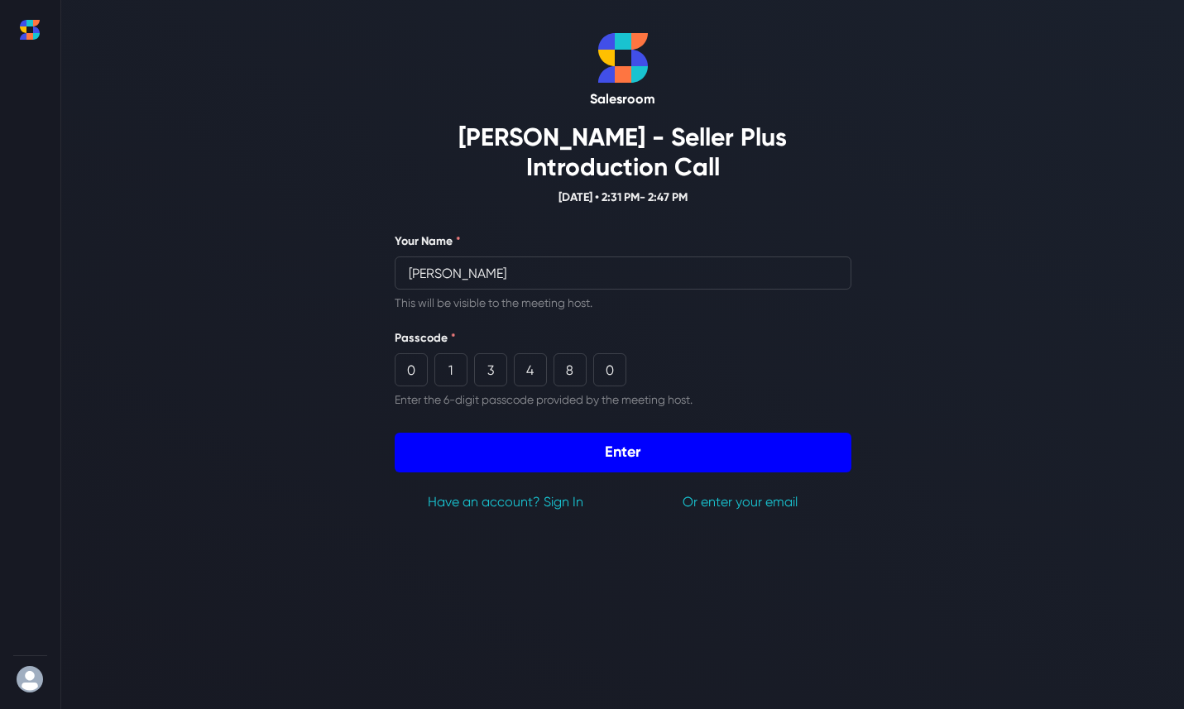
click at [653, 445] on button "Enter" at bounding box center [623, 453] width 457 height 40
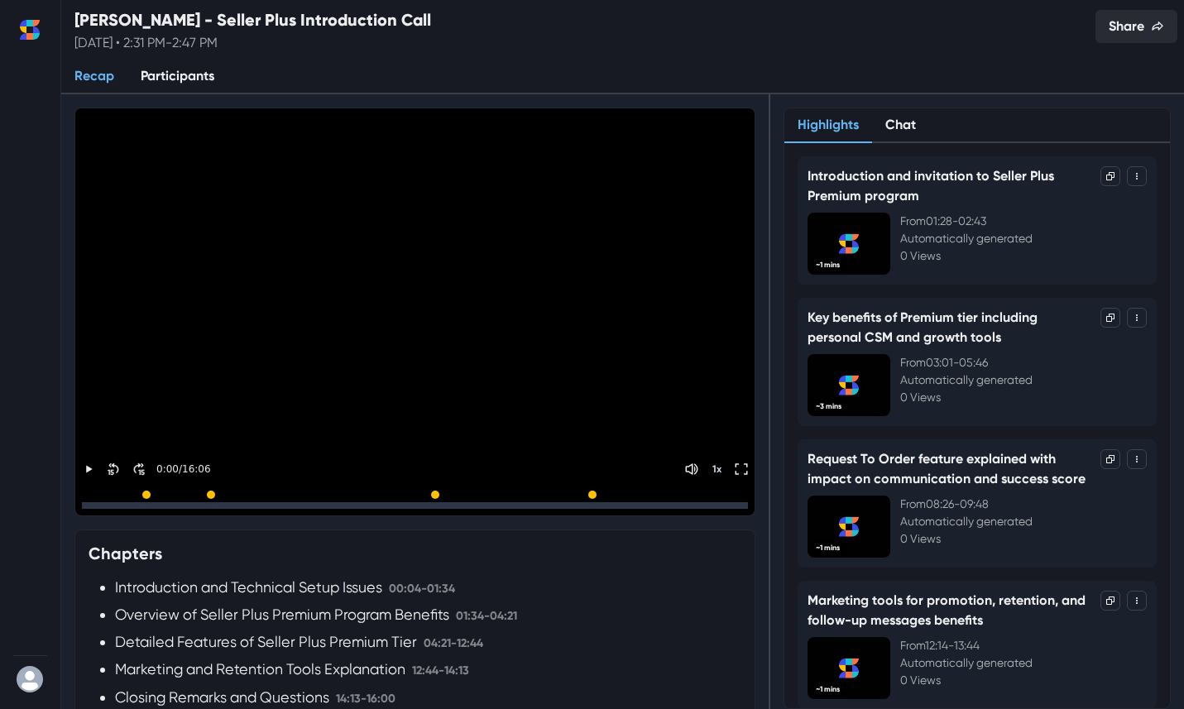
click at [1125, 33] on button "Share" at bounding box center [1136, 26] width 82 height 33
click at [36, 41] on button "Home" at bounding box center [29, 29] width 33 height 33
click at [36, 36] on icon "Home" at bounding box center [36, 36] width 7 height 7
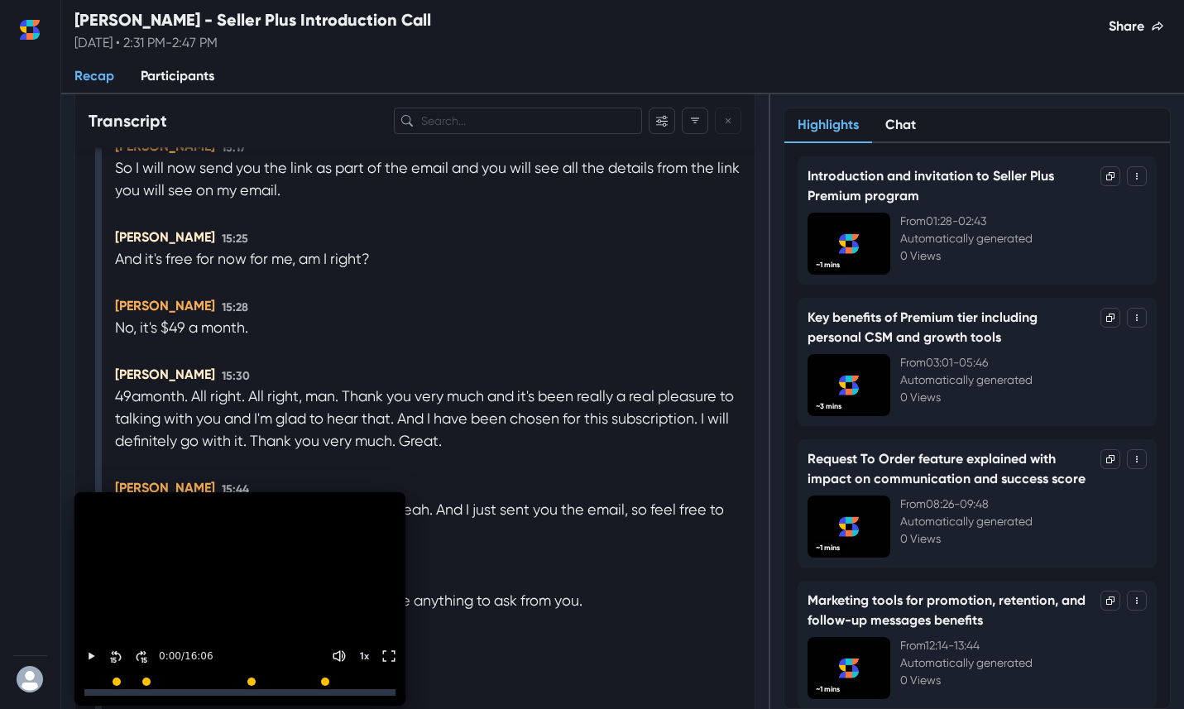
scroll to position [4920, 0]
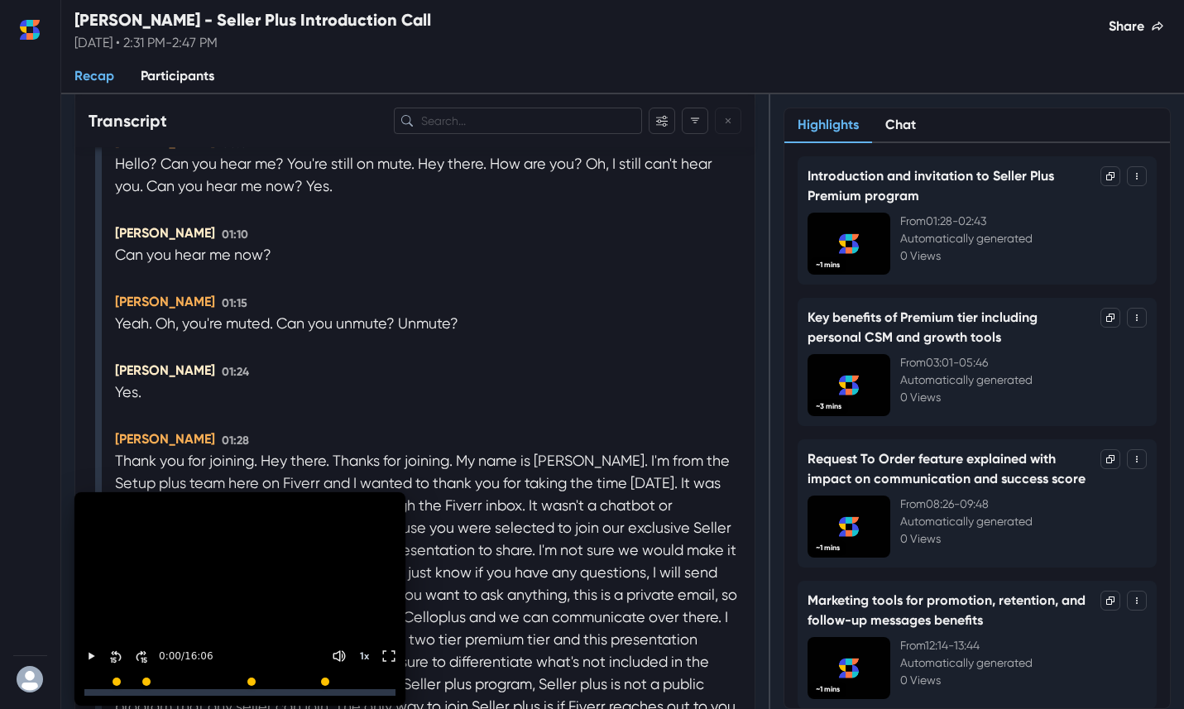
scroll to position [0, 0]
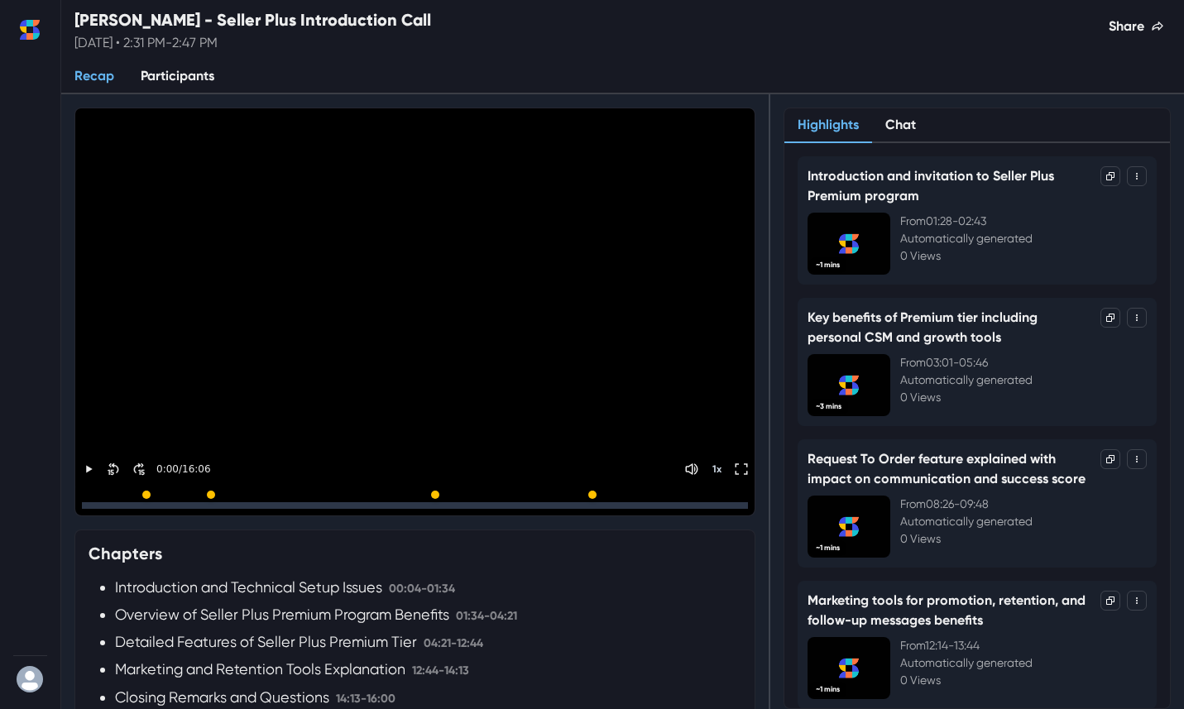
click at [18, 28] on button "Home" at bounding box center [29, 29] width 33 height 33
click at [25, 31] on icon "Home" at bounding box center [23, 29] width 7 height 7
click at [251, 21] on h2 "[PERSON_NAME] - Seller Plus Introduction Call" at bounding box center [252, 20] width 357 height 20
click at [29, 28] on icon "Home" at bounding box center [30, 30] width 20 height 20
click at [162, 76] on link "Participants" at bounding box center [177, 77] width 100 height 35
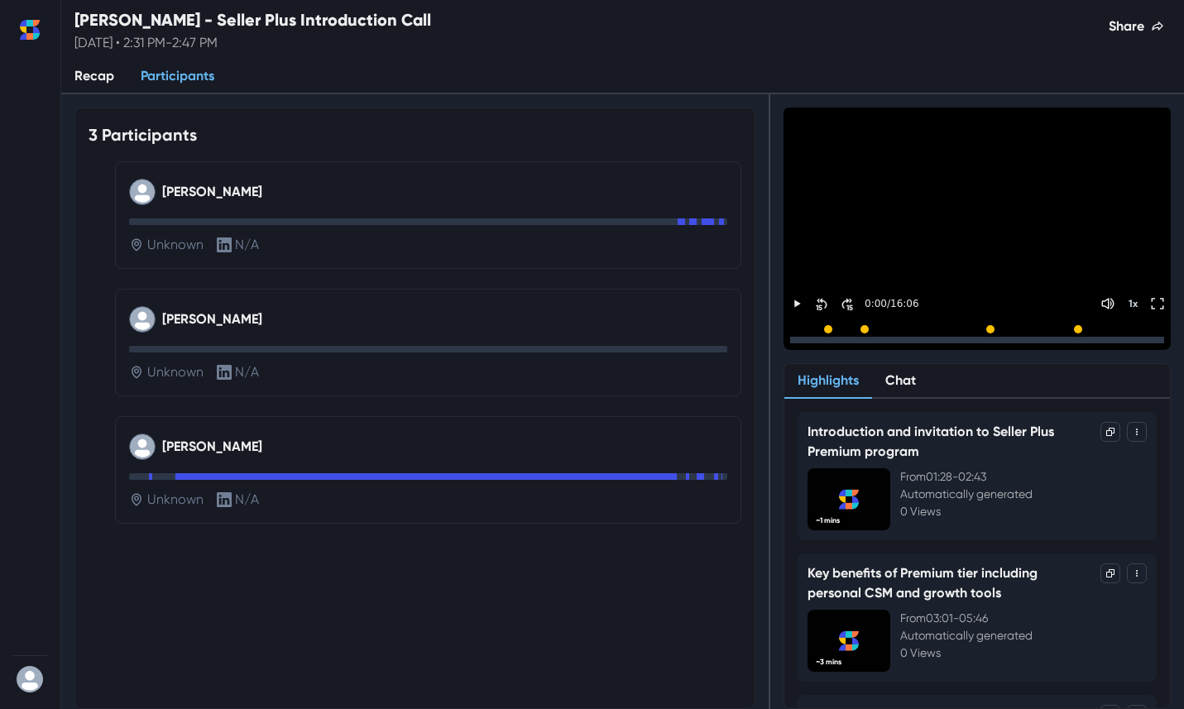
click at [91, 74] on link "Recap" at bounding box center [94, 77] width 66 height 35
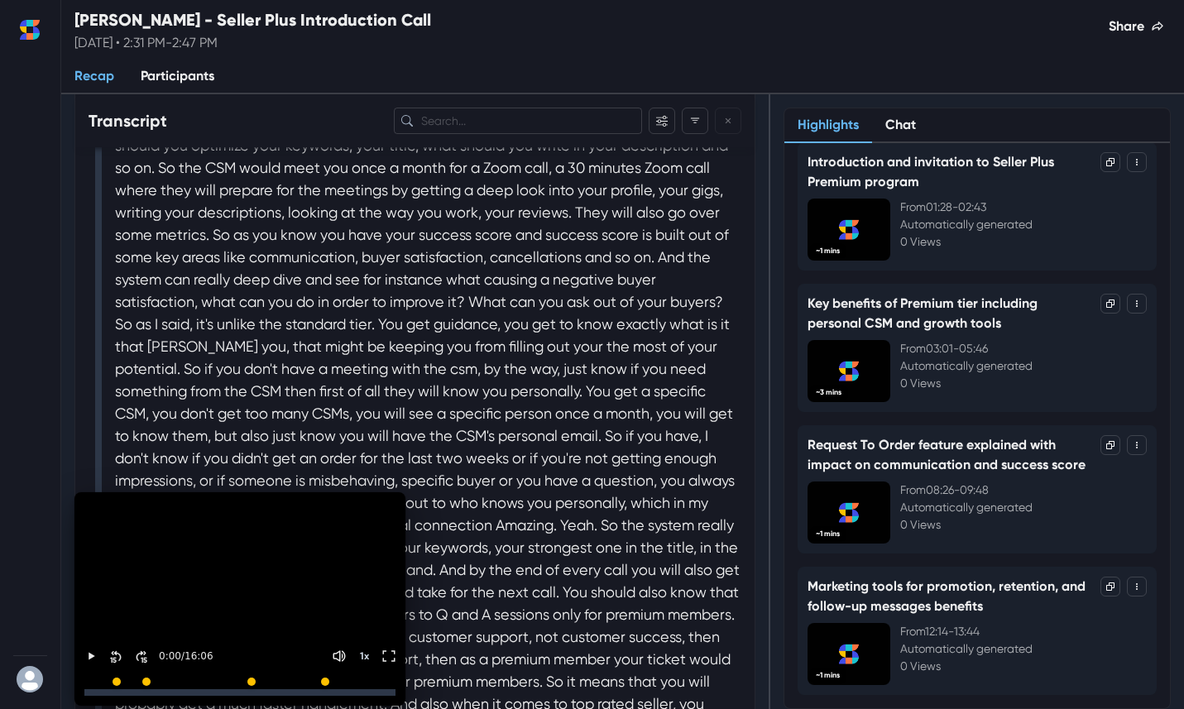
scroll to position [1849, 0]
click at [697, 123] on icon "Filter" at bounding box center [695, 121] width 12 height 12
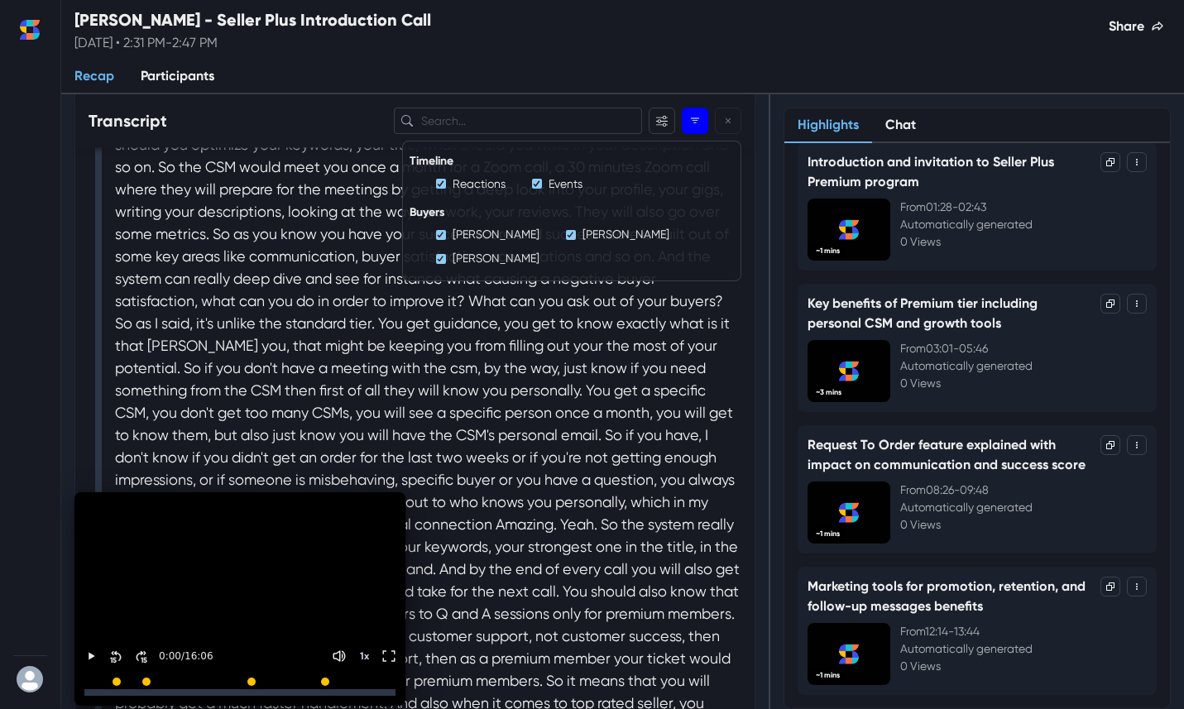
click at [697, 123] on icon "Filter" at bounding box center [695, 121] width 12 height 12
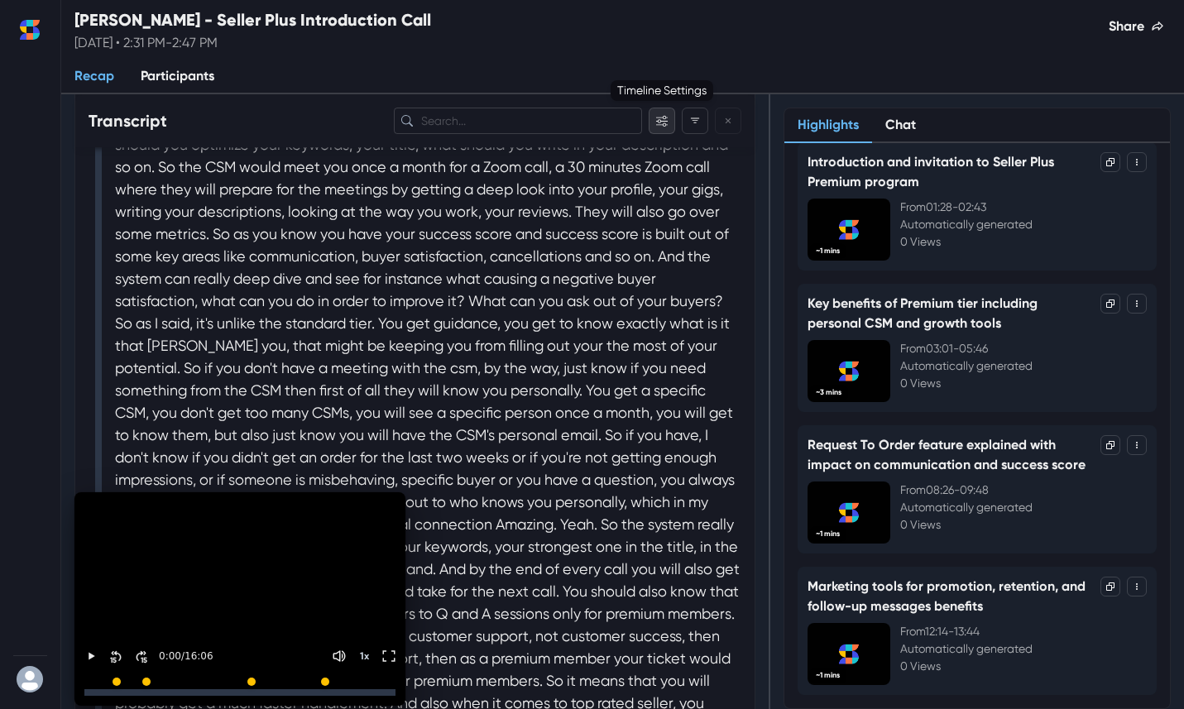
click at [669, 122] on button "Filter" at bounding box center [662, 121] width 26 height 26
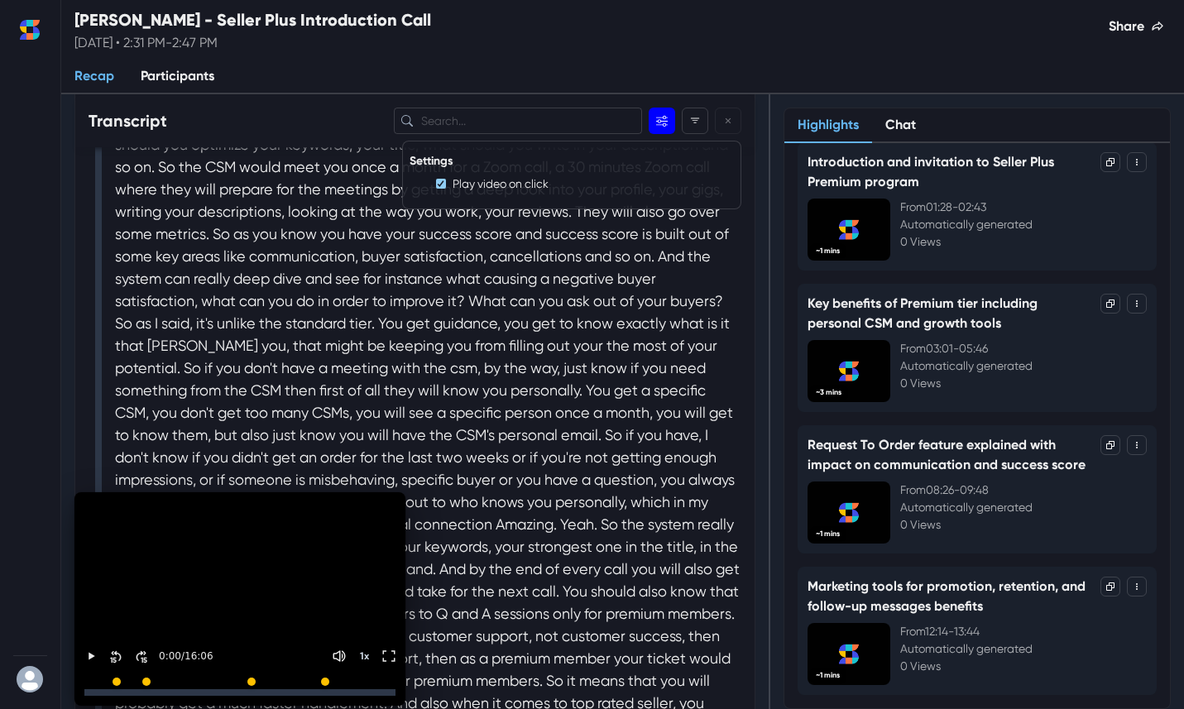
click at [669, 122] on button "Filter" at bounding box center [662, 121] width 26 height 26
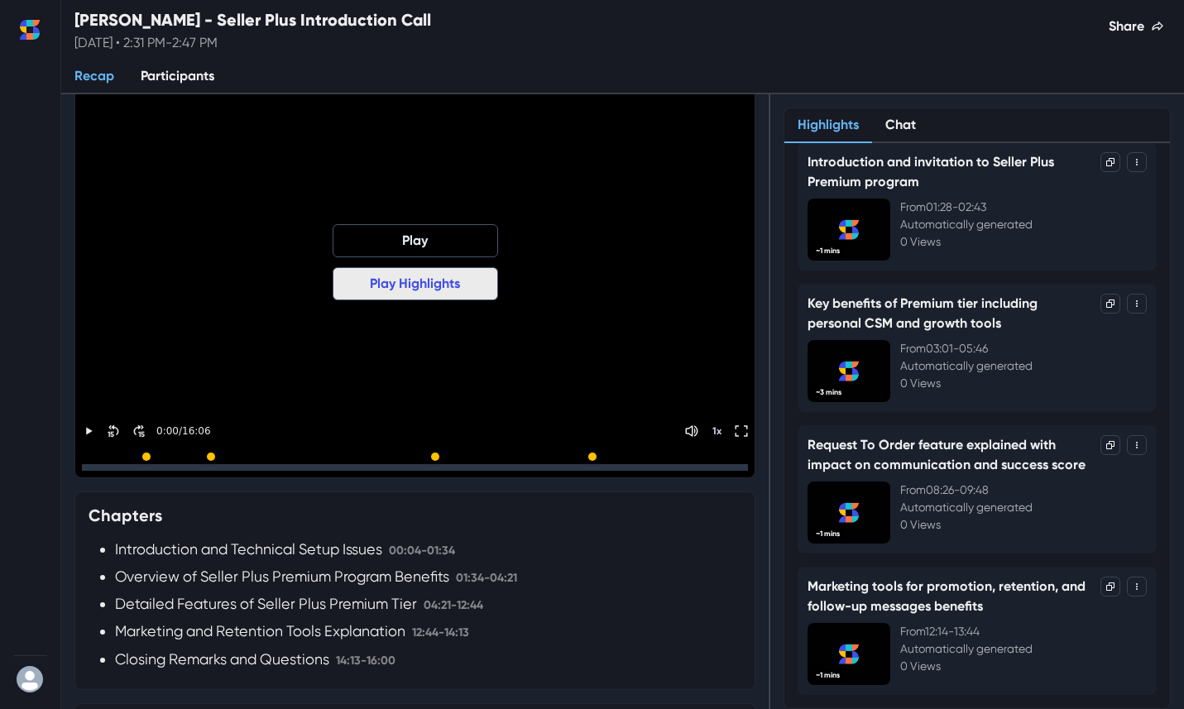
scroll to position [0, 0]
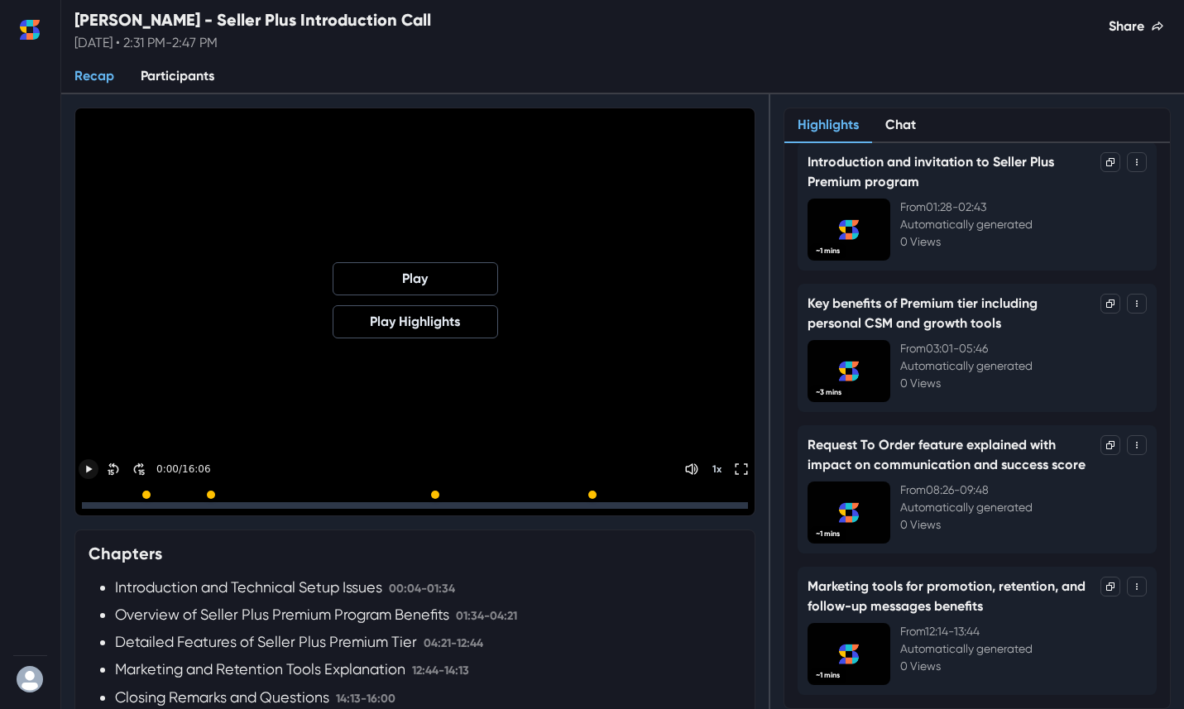
click at [85, 467] on icon "Play" at bounding box center [89, 469] width 15 height 15
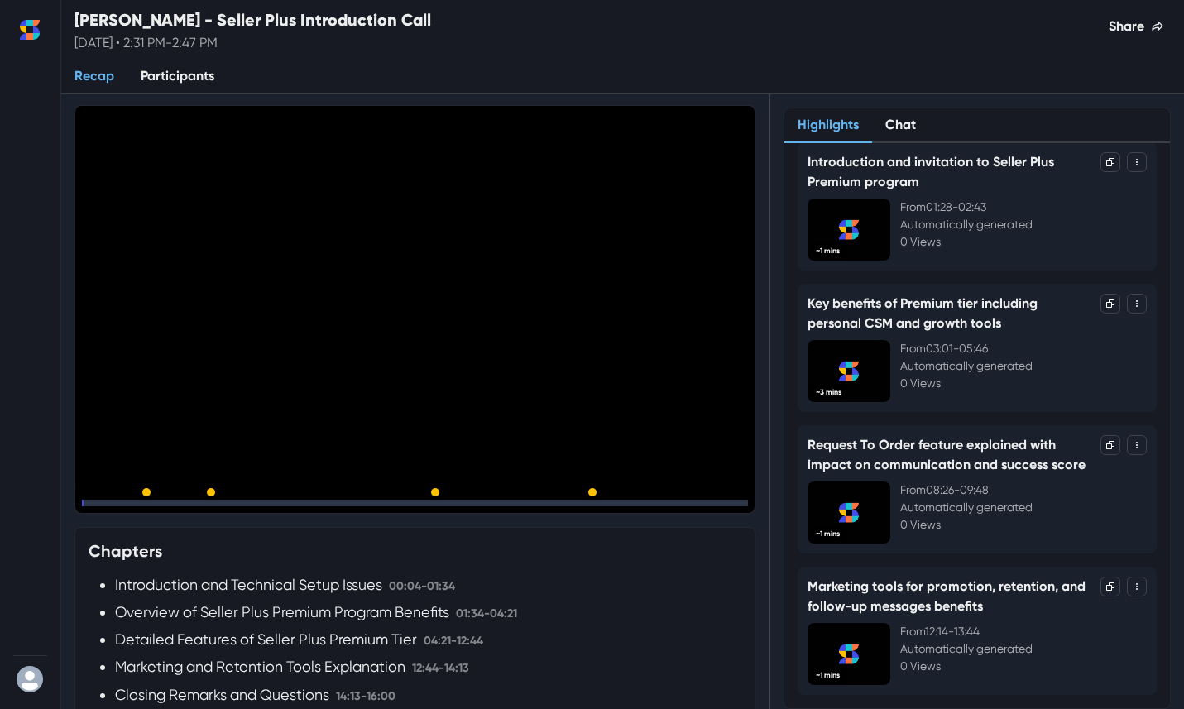
drag, startPoint x: 85, startPoint y: 506, endPoint x: 147, endPoint y: 509, distance: 62.1
click at [147, 509] on div at bounding box center [414, 499] width 679 height 28
click at [146, 504] on div at bounding box center [415, 503] width 666 height 7
click at [233, 502] on div at bounding box center [415, 503] width 666 height 7
click at [326, 504] on div at bounding box center [415, 503] width 666 height 7
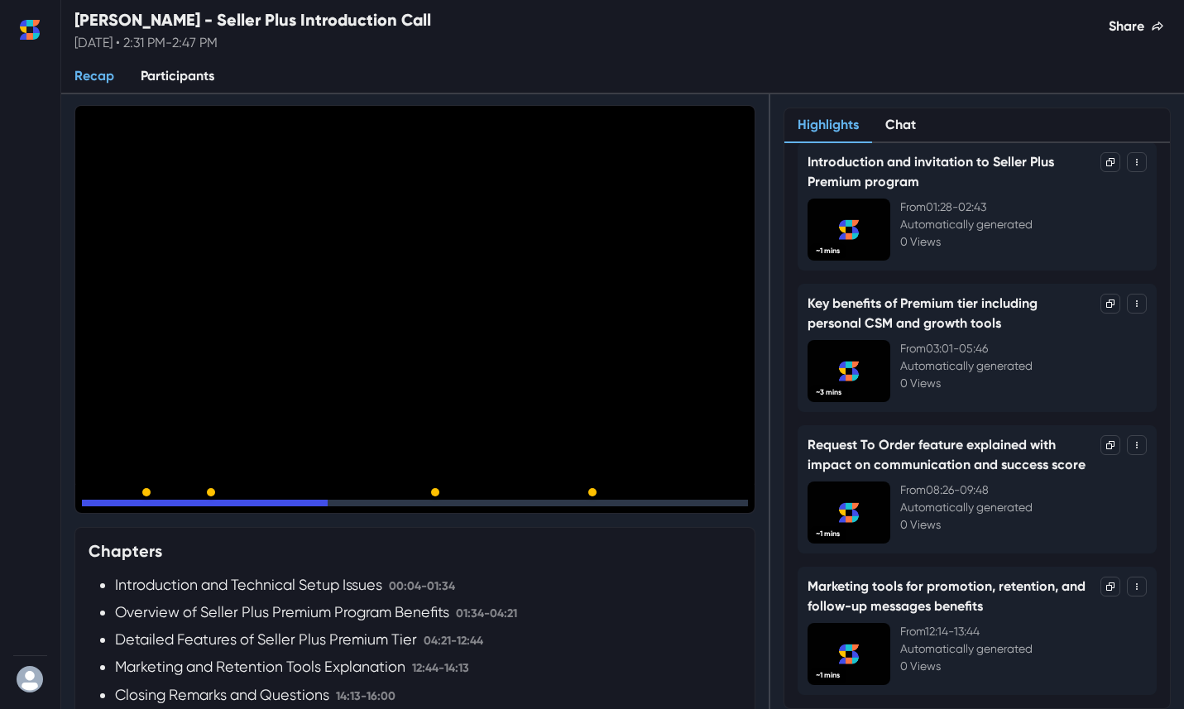
click at [89, 500] on icon "Pause" at bounding box center [88, 503] width 5 height 7
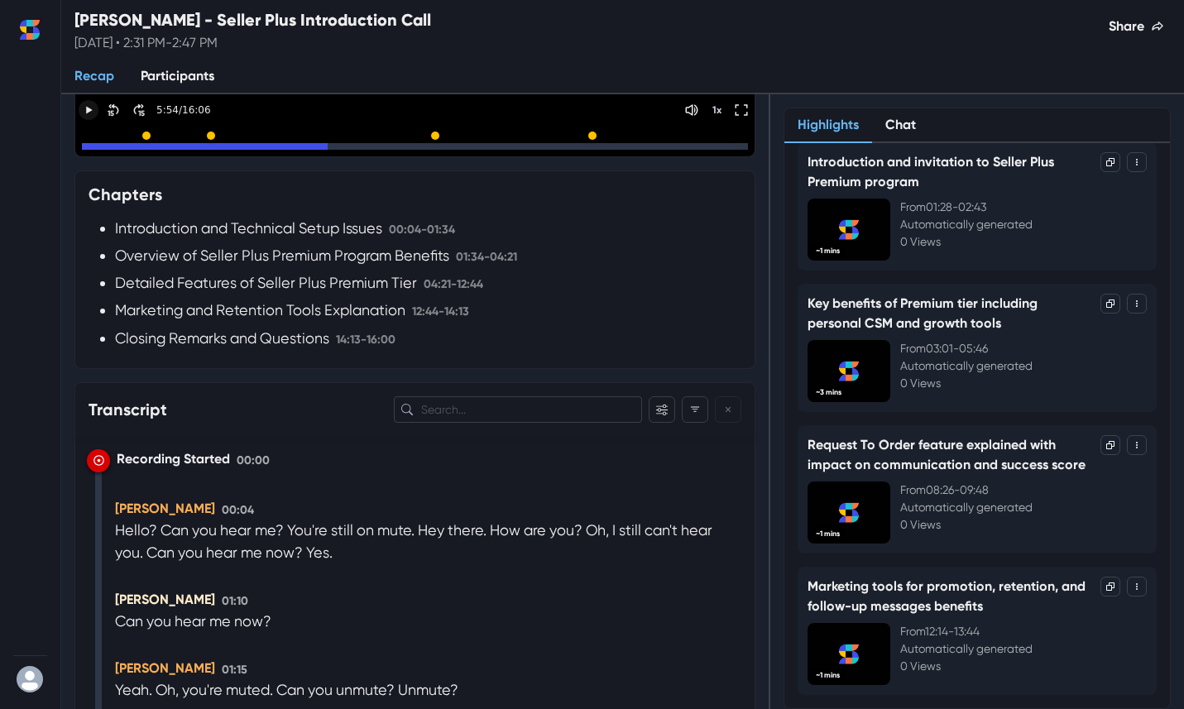
scroll to position [362, 0]
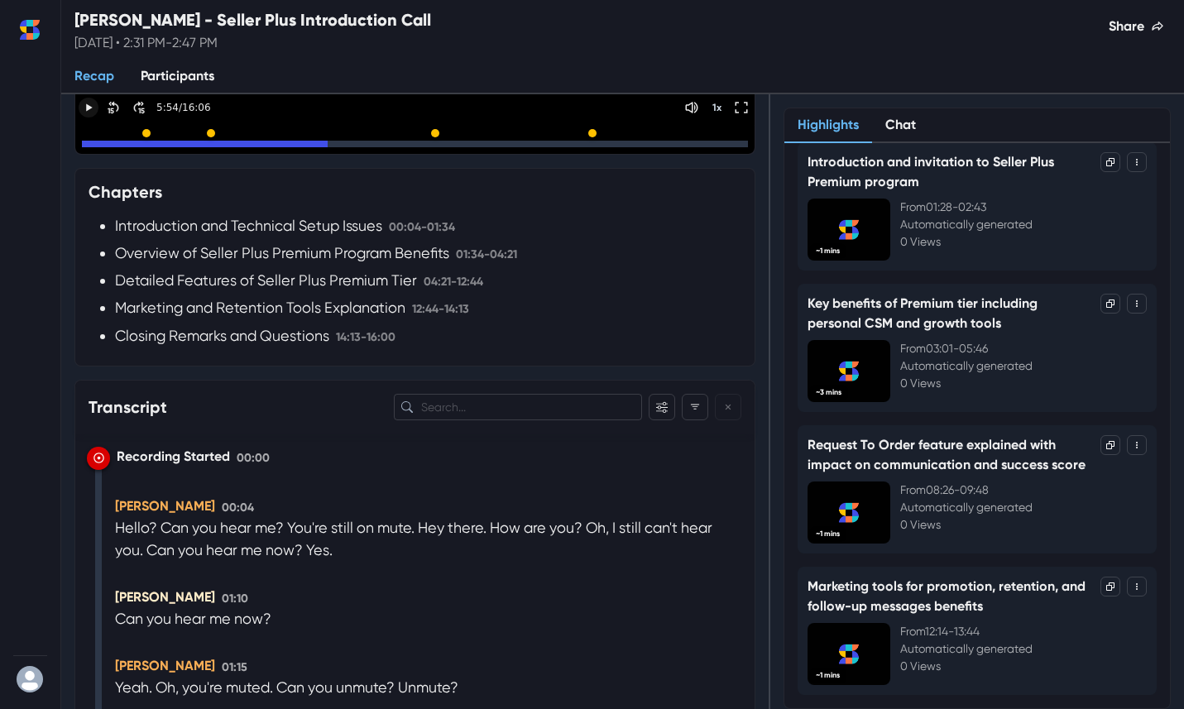
click at [160, 410] on h3 "Transcript" at bounding box center [128, 407] width 79 height 20
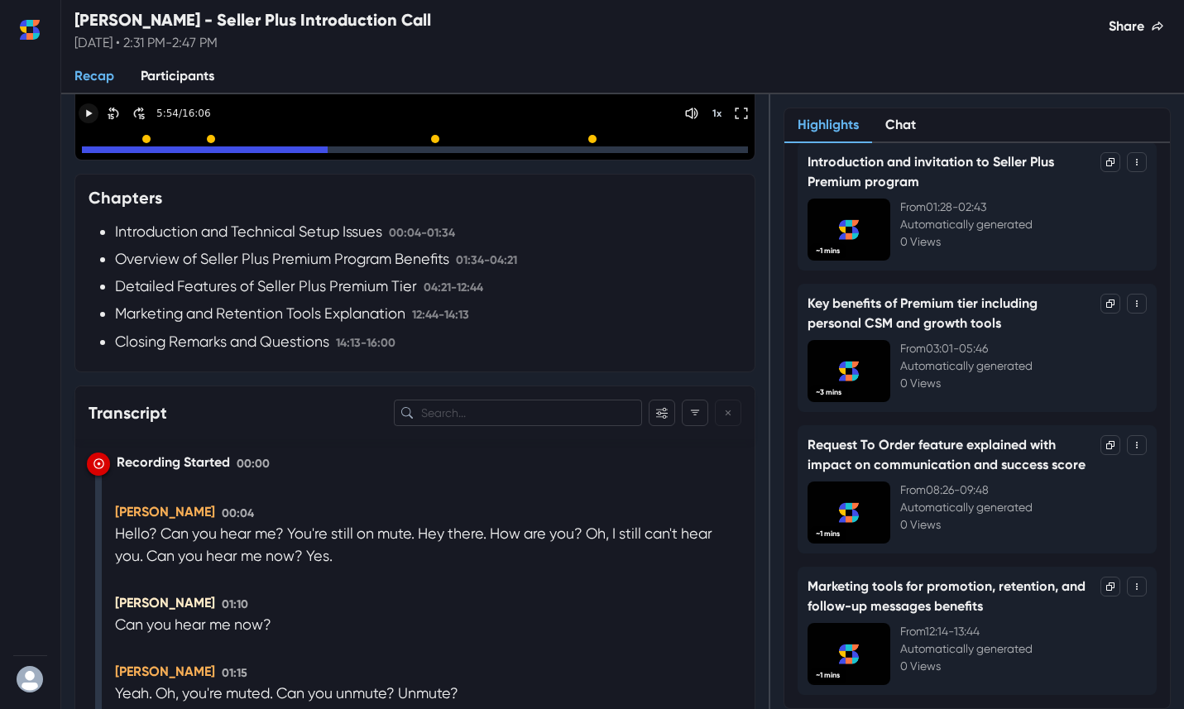
scroll to position [14, 0]
